Goal: Information Seeking & Learning: Learn about a topic

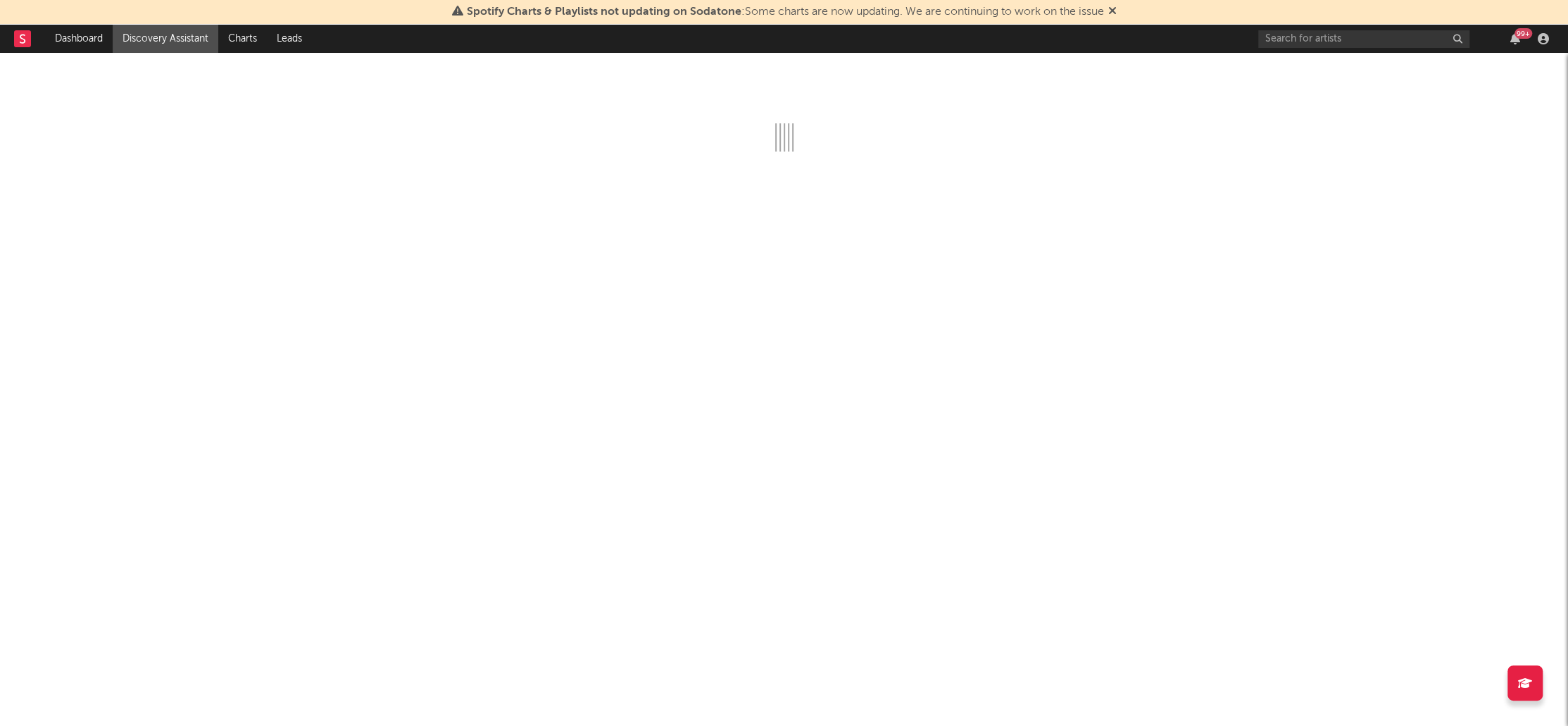
click at [1114, 9] on icon at bounding box center [1112, 10] width 8 height 12
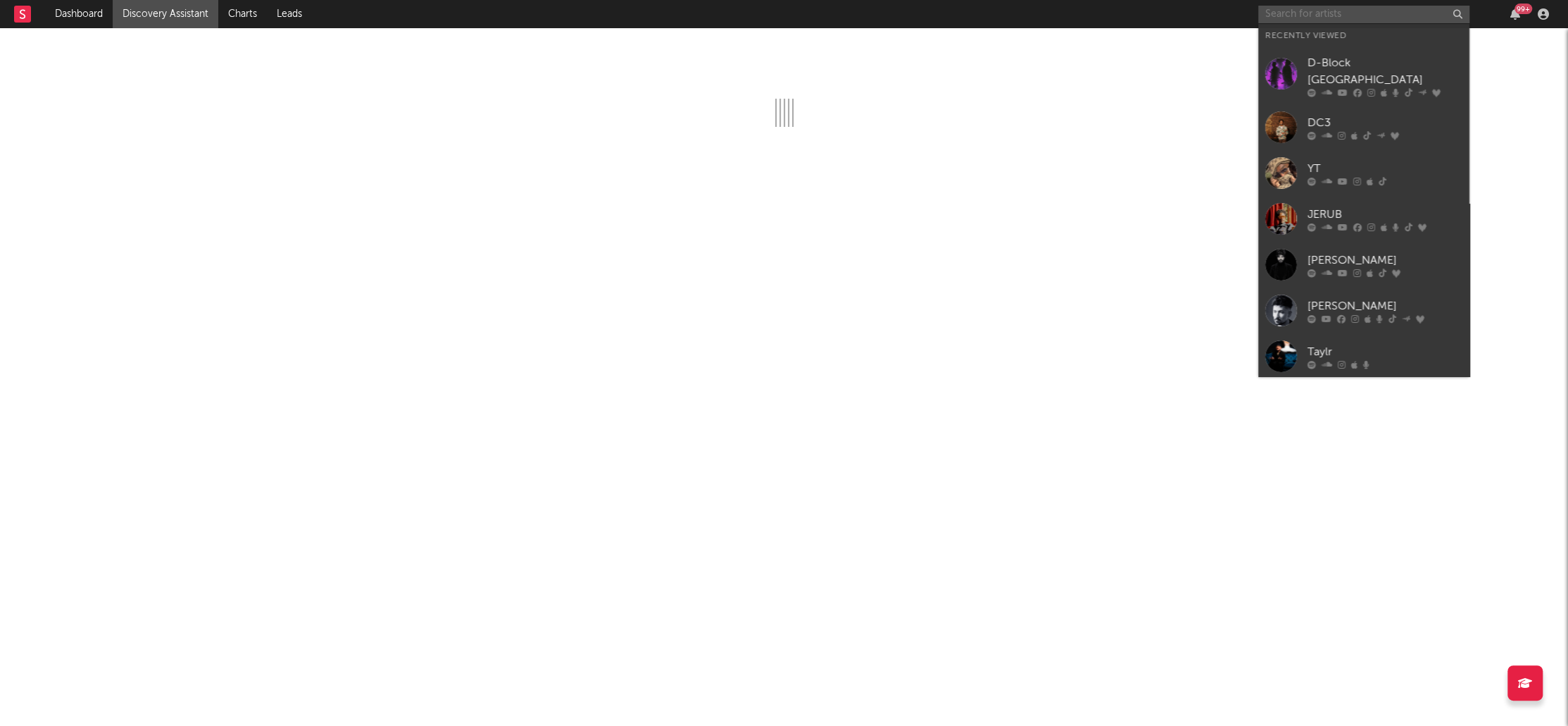
click at [1283, 15] on input "text" at bounding box center [1364, 14] width 211 height 18
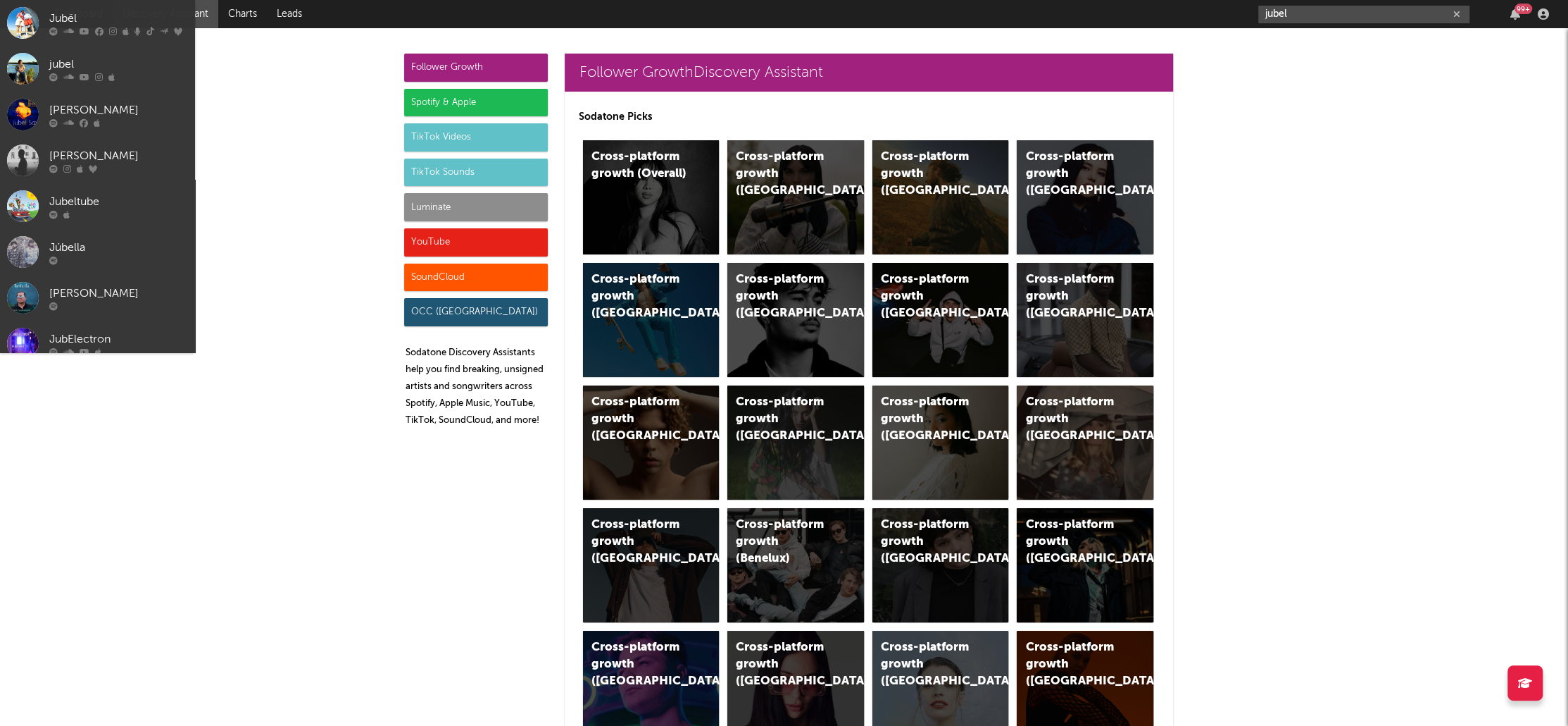
click at [1306, 12] on input "jubel" at bounding box center [1364, 14] width 211 height 18
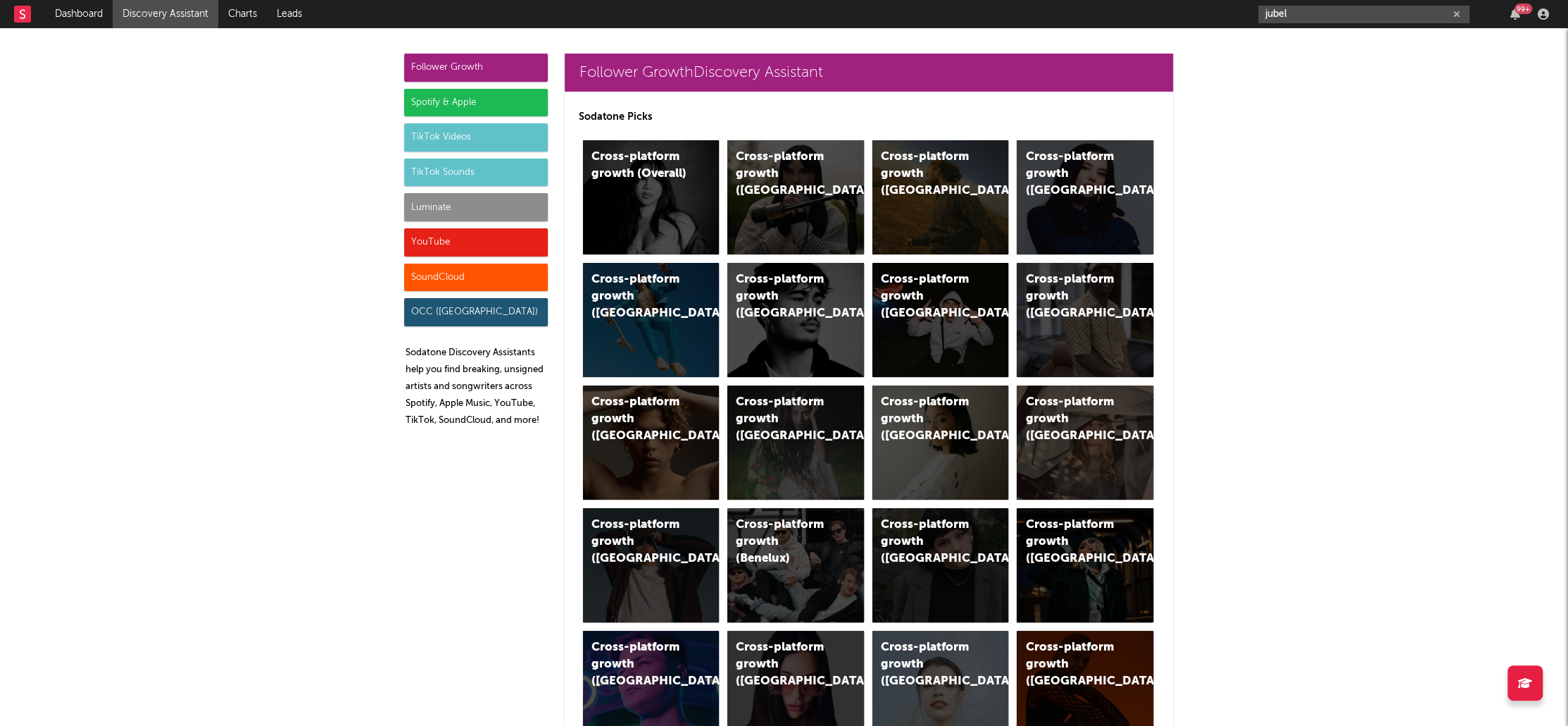
drag, startPoint x: 1306, startPoint y: 13, endPoint x: 1157, endPoint y: 8, distance: 149.1
click at [1160, 9] on nav "Dashboard Discovery Assistant Charts Leads jubel 99 +" at bounding box center [784, 13] width 1568 height 28
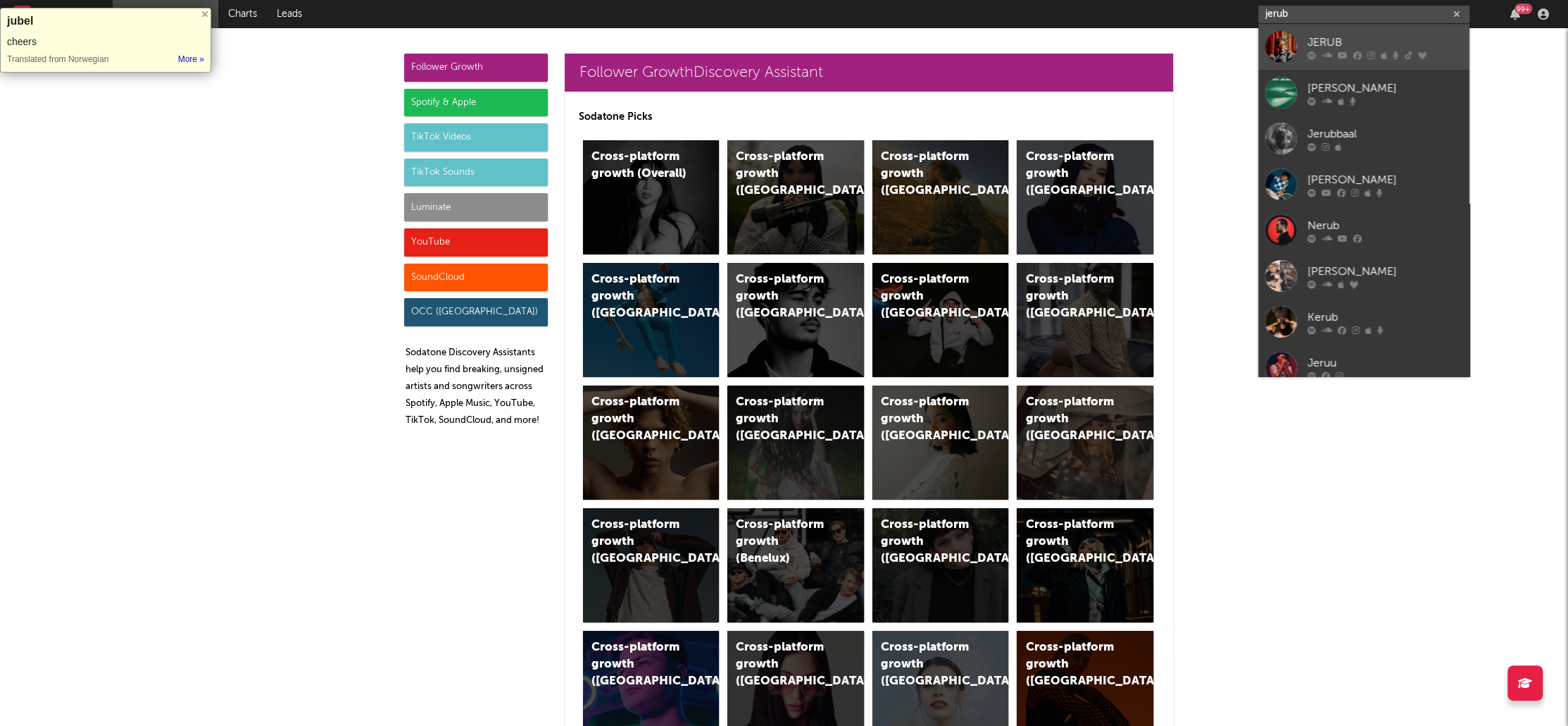
type input "jerub"
click at [1318, 47] on div "JERUB" at bounding box center [1385, 42] width 155 height 17
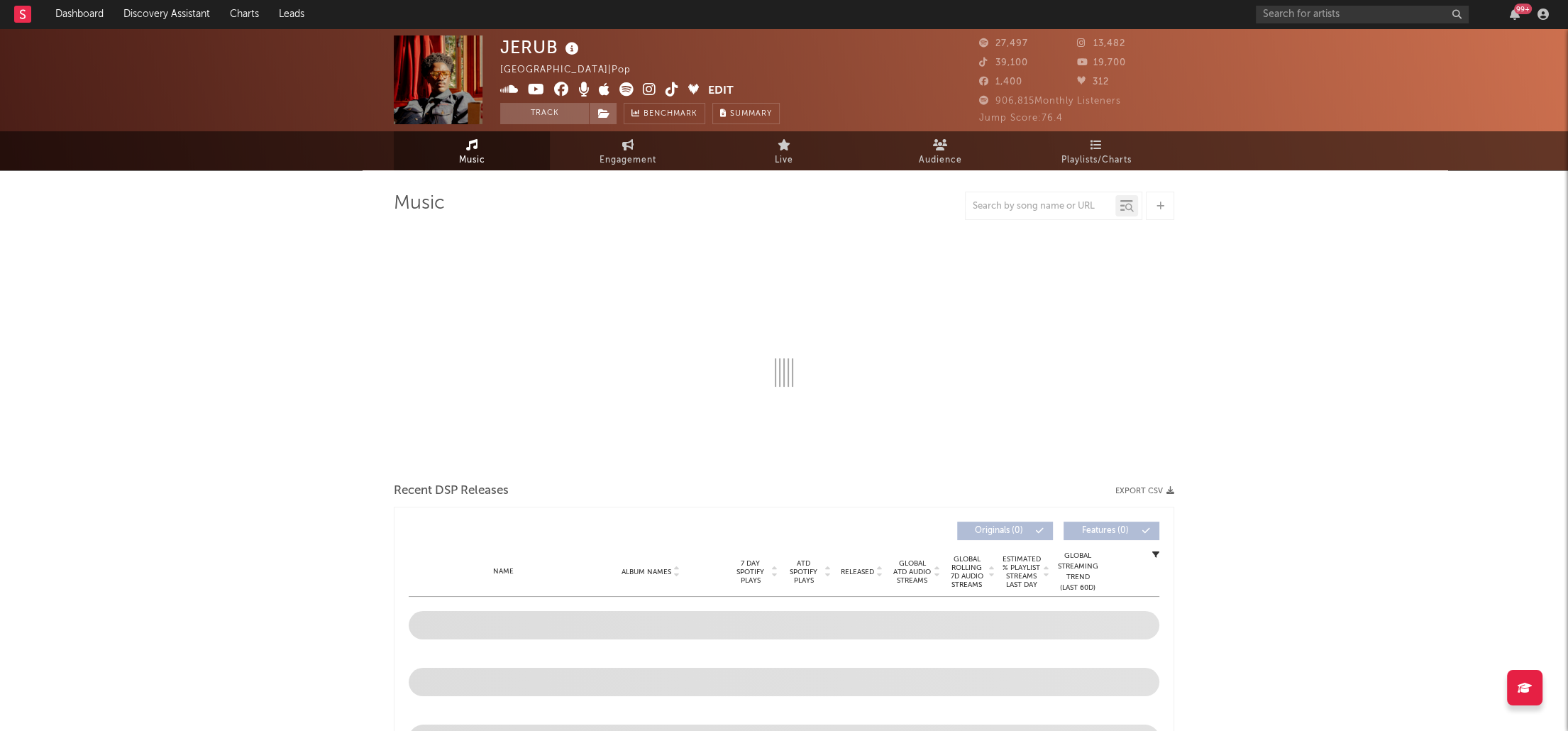
select select "6m"
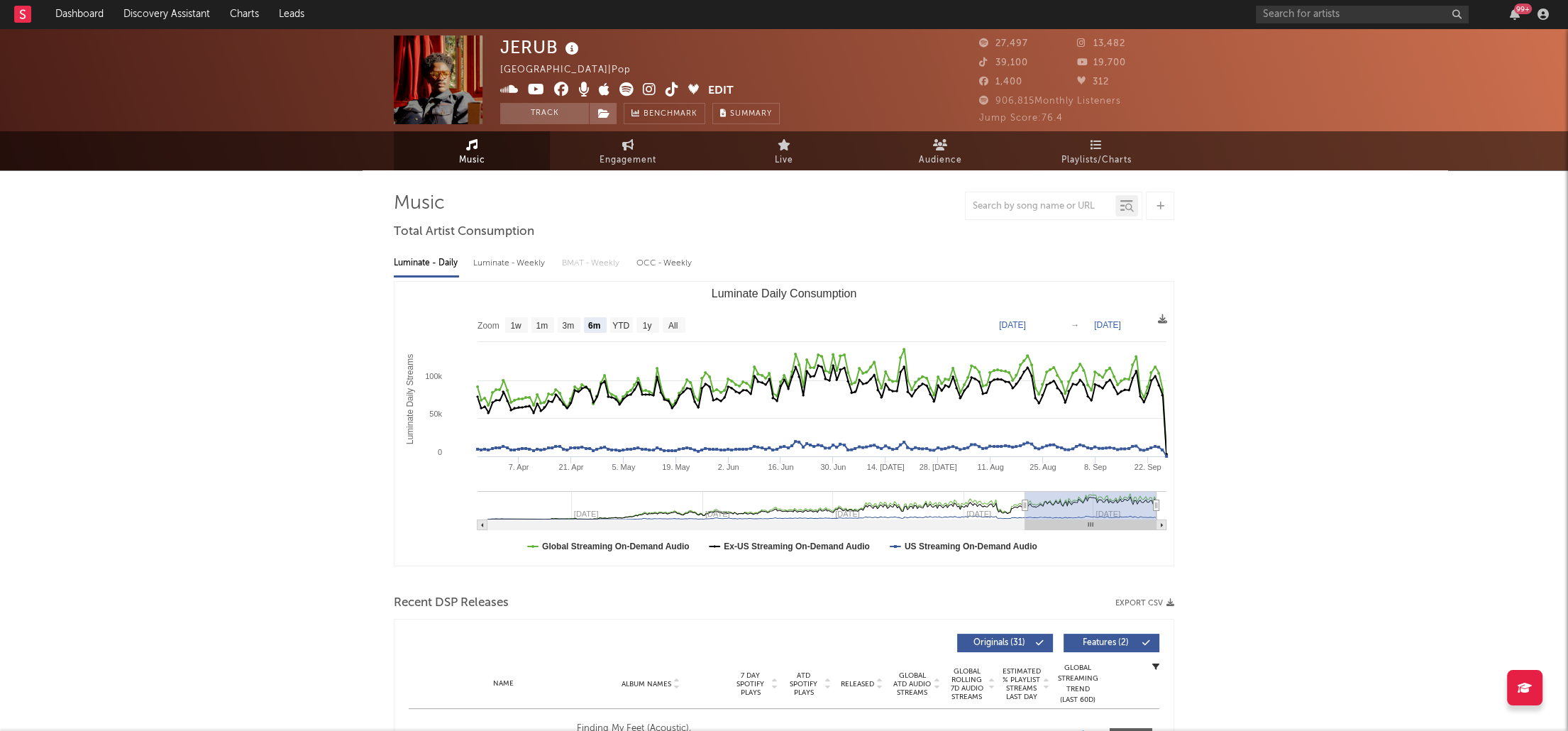
drag, startPoint x: 510, startPoint y: 263, endPoint x: 572, endPoint y: 264, distance: 62.0
click at [510, 263] on div "Luminate - Weekly" at bounding box center [510, 263] width 74 height 24
select select "6m"
